Goal: Task Accomplishment & Management: Manage account settings

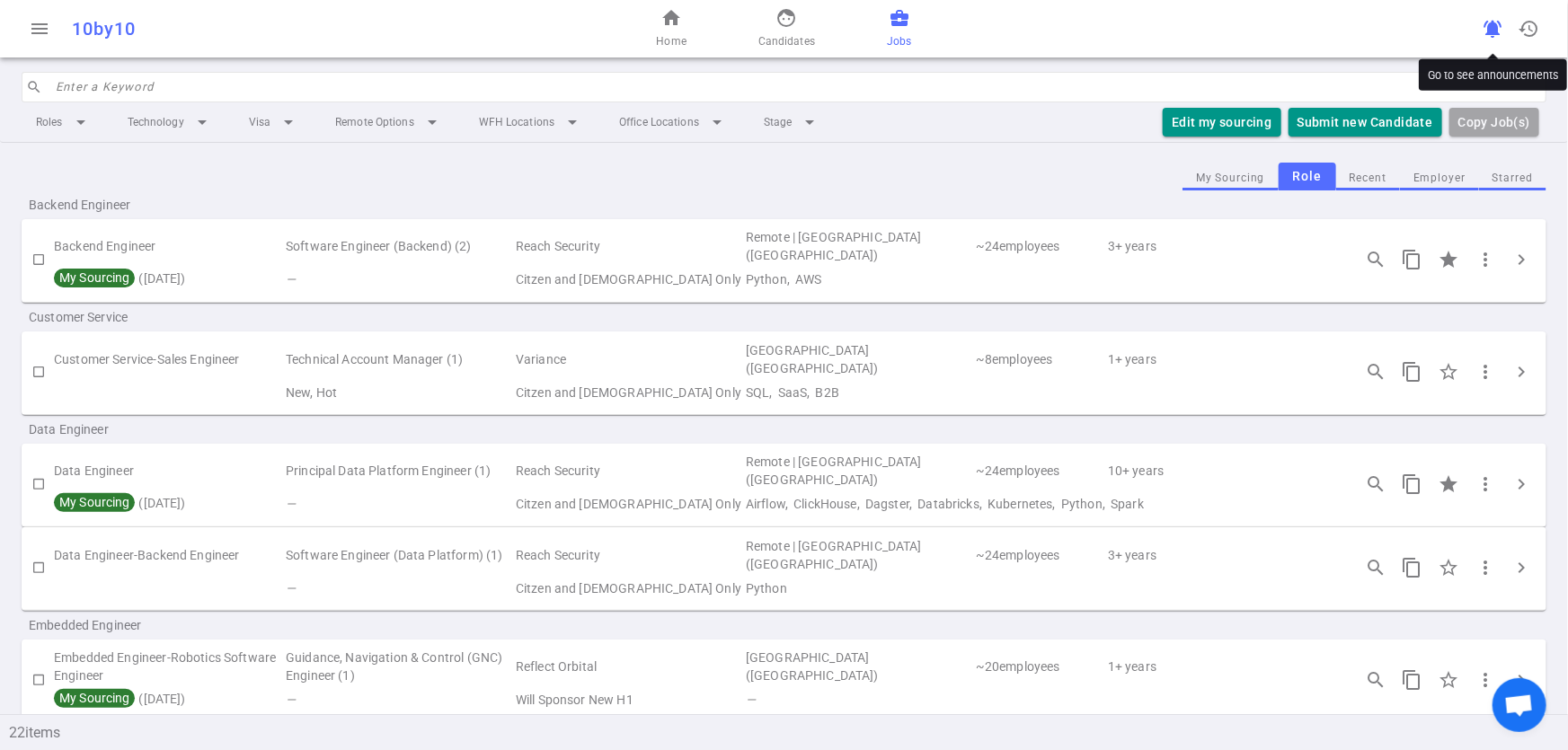
click at [1486, 23] on span "notifications_active" at bounding box center [1492, 29] width 21 height 21
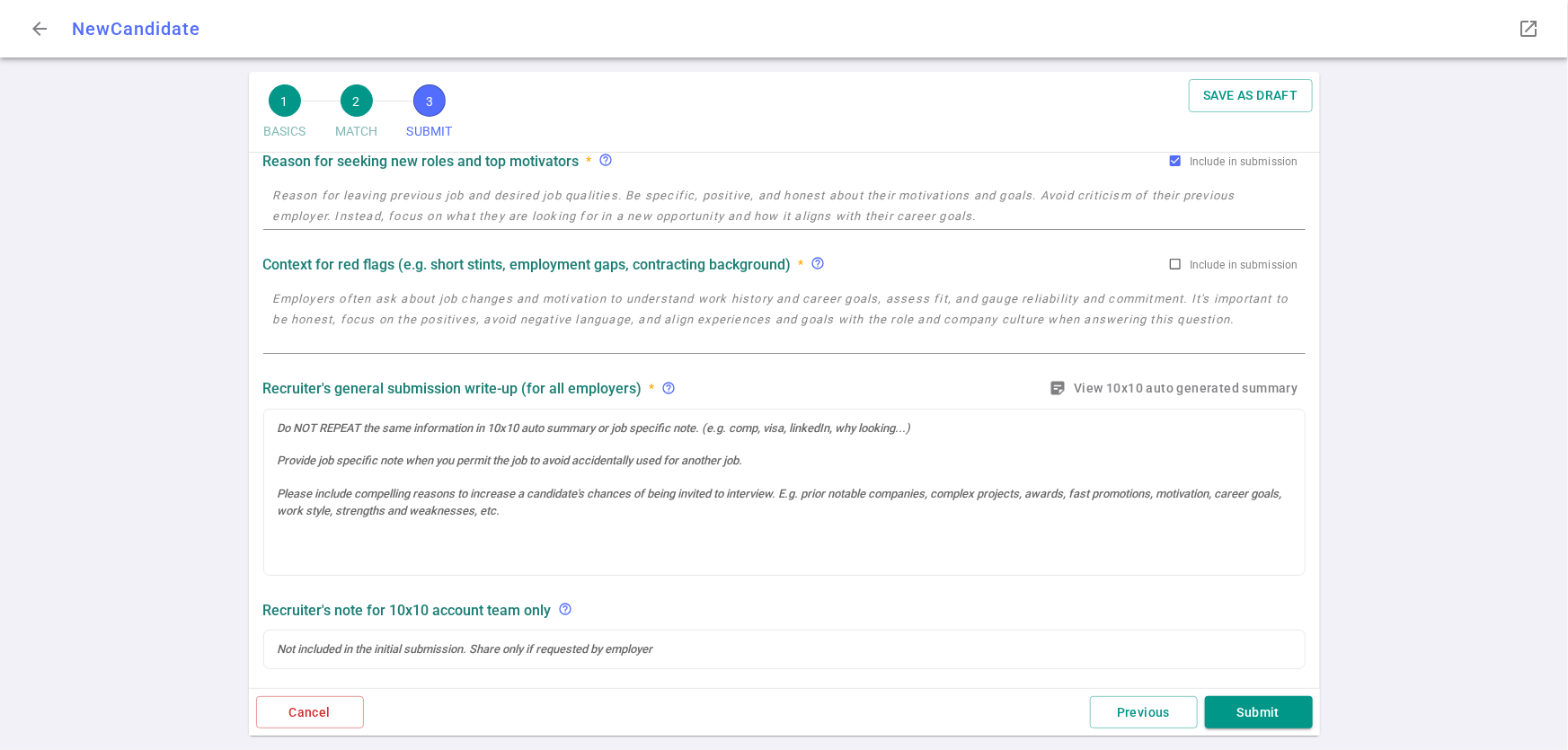
scroll to position [170, 0]
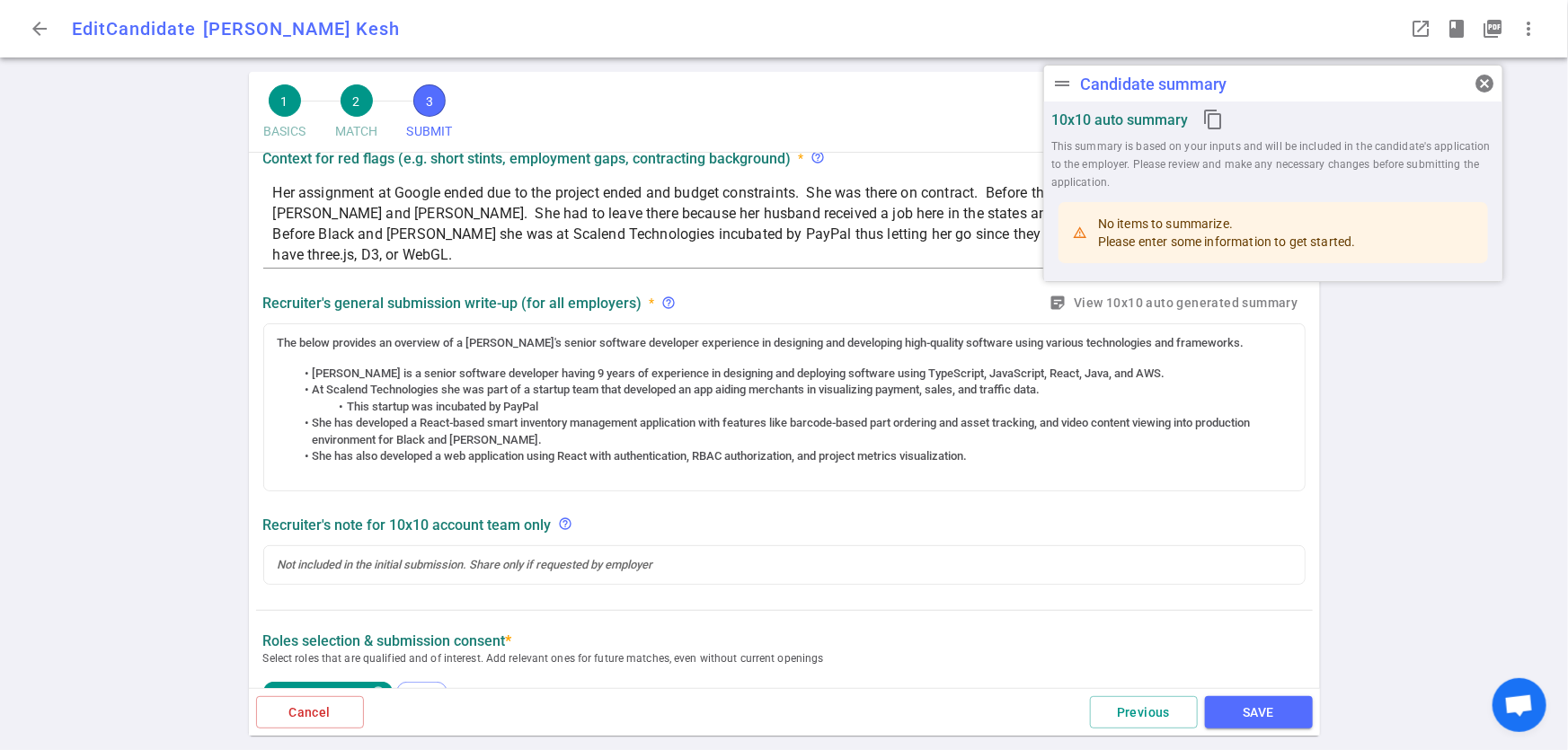
radio input "true"
